Goal: Task Accomplishment & Management: Use online tool/utility

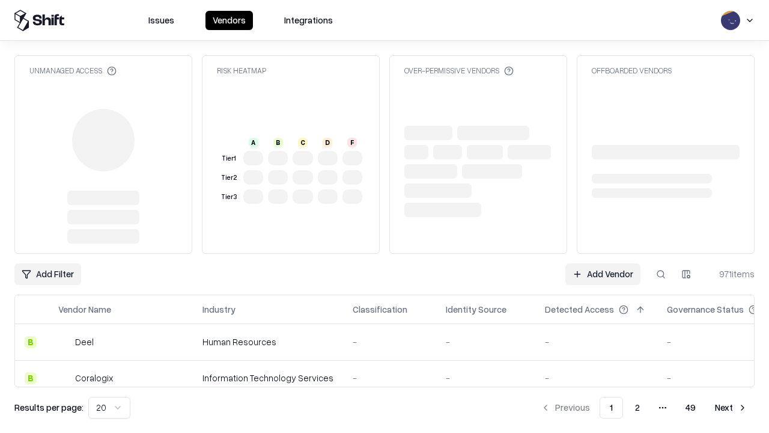
click at [603, 274] on link "Add Vendor" at bounding box center [603, 274] width 75 height 22
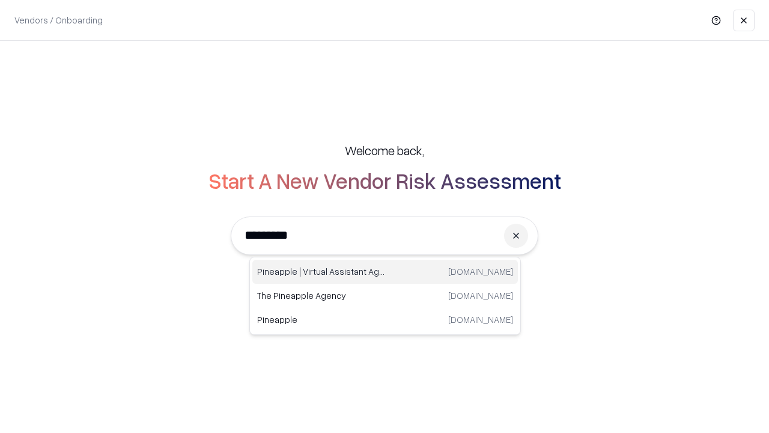
click at [385, 272] on div "Pineapple | Virtual Assistant Agency [DOMAIN_NAME]" at bounding box center [385, 272] width 266 height 24
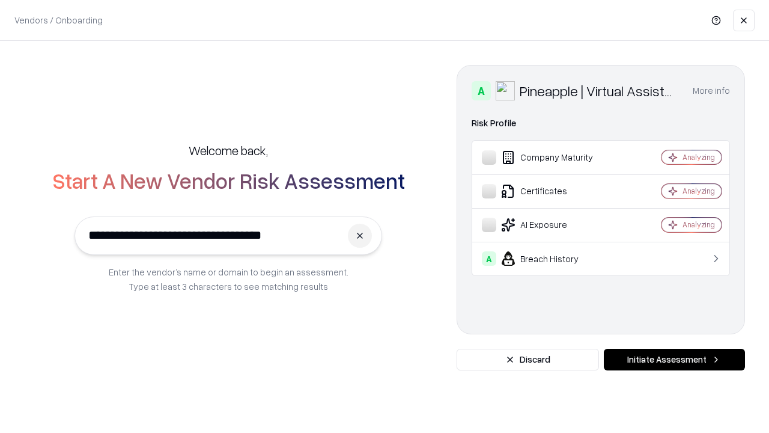
type input "**********"
click at [674, 359] on button "Initiate Assessment" at bounding box center [674, 360] width 141 height 22
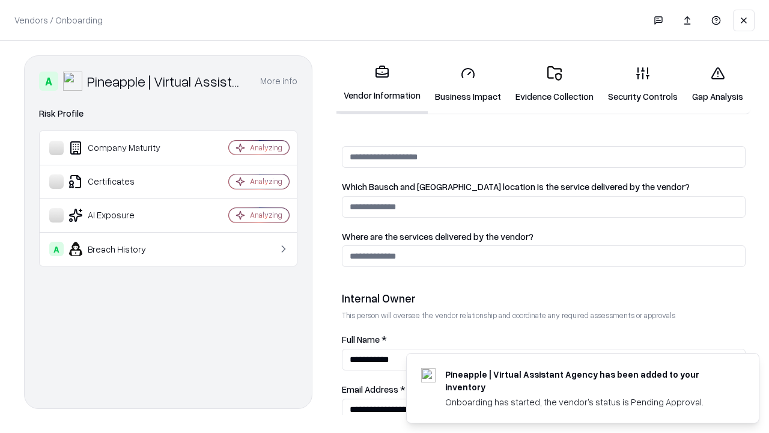
scroll to position [623, 0]
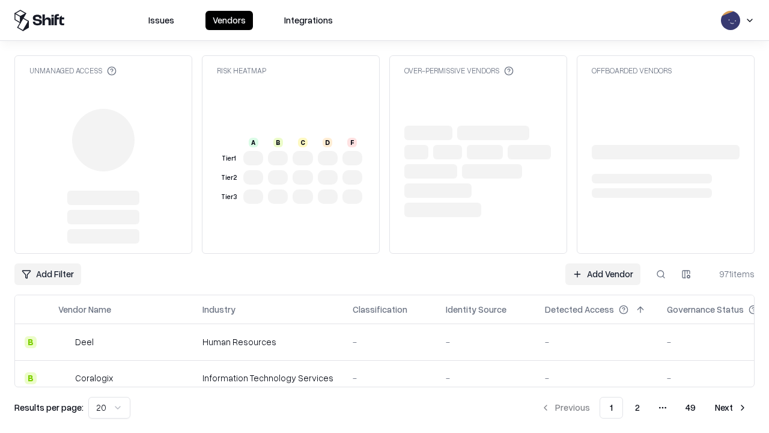
click at [603, 274] on link "Add Vendor" at bounding box center [603, 274] width 75 height 22
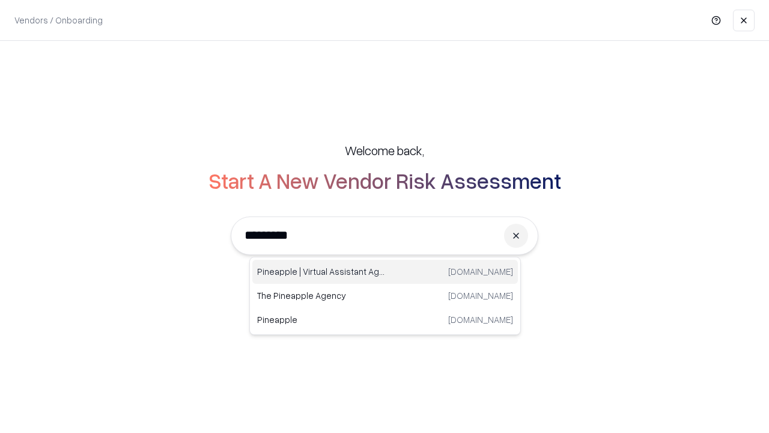
click at [385, 272] on div "Pineapple | Virtual Assistant Agency [DOMAIN_NAME]" at bounding box center [385, 272] width 266 height 24
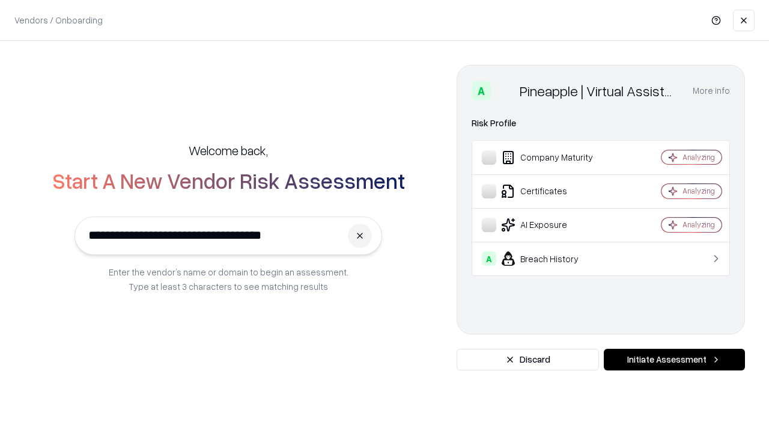
type input "**********"
click at [674, 359] on button "Initiate Assessment" at bounding box center [674, 360] width 141 height 22
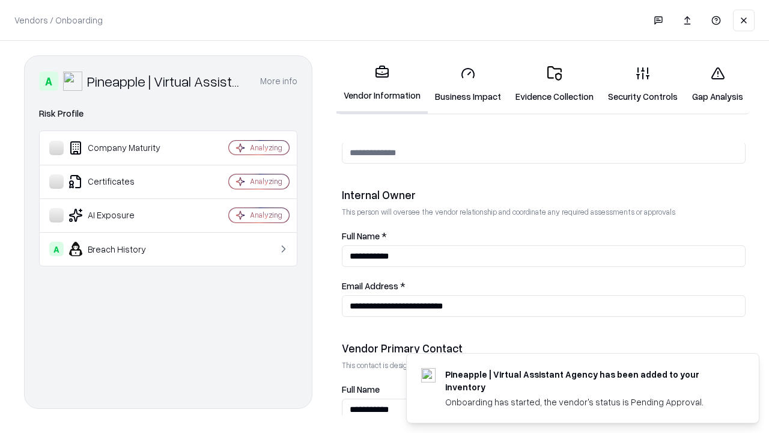
scroll to position [623, 0]
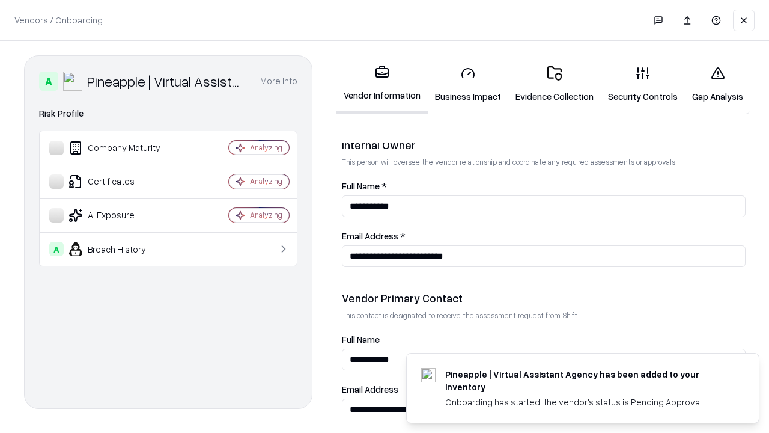
click at [718, 84] on link "Gap Analysis" at bounding box center [718, 84] width 66 height 56
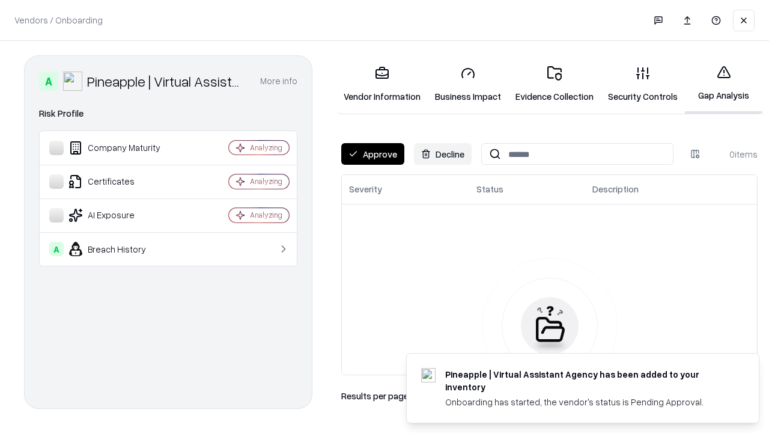
click at [373, 154] on button "Approve" at bounding box center [372, 154] width 63 height 22
